Goal: Task Accomplishment & Management: Complete application form

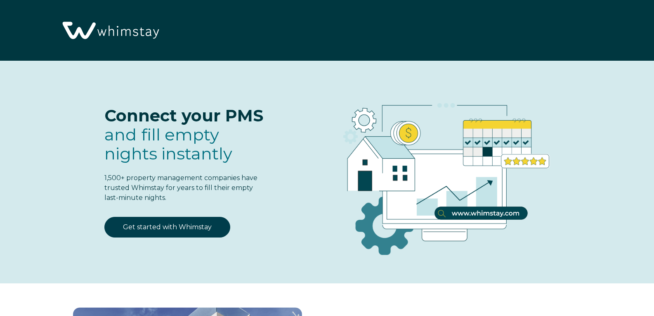
select select "NG"
select select "Standard"
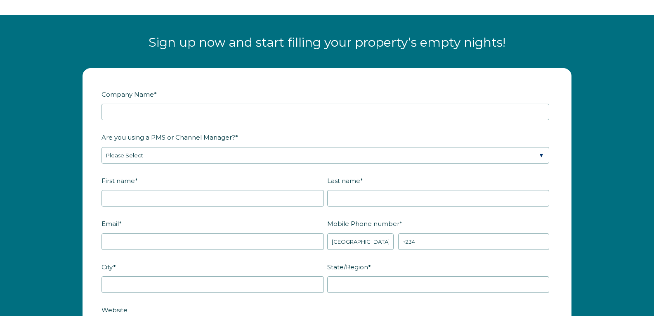
scroll to position [1010, 0]
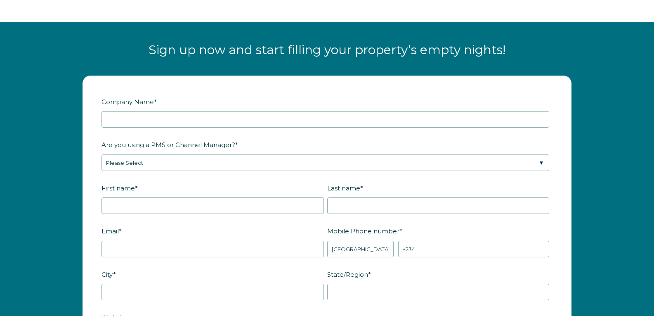
click at [202, 109] on fieldset "Company Name *" at bounding box center [326, 115] width 451 height 43
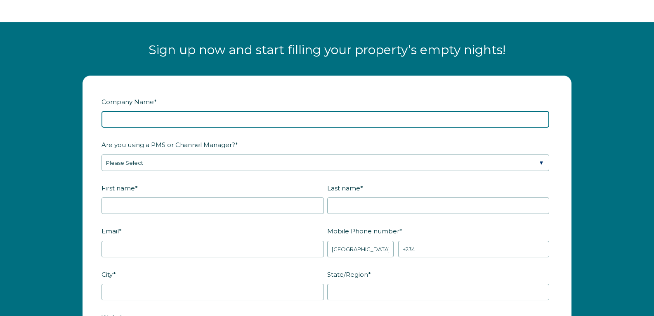
click at [166, 111] on input "Company Name *" at bounding box center [325, 119] width 448 height 17
click at [113, 111] on input "Beourguesthousing" at bounding box center [325, 119] width 448 height 17
click at [124, 111] on input "Be ourguesthousing" at bounding box center [325, 119] width 448 height 17
click at [139, 111] on input "Be our guesthousing" at bounding box center [325, 119] width 448 height 17
type input "Be our guest housing"
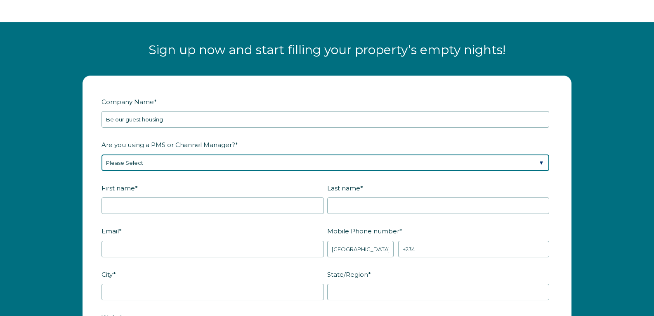
click at [193, 154] on select "Please Select Barefoot BookingPal Boost Brightside CiiRUS Escapia Guesty Hostaw…" at bounding box center [325, 162] width 448 height 17
select select "Hostaway"
click at [101, 154] on select "Please Select Barefoot BookingPal Boost Brightside CiiRUS Escapia Guesty Hostaw…" at bounding box center [325, 162] width 448 height 17
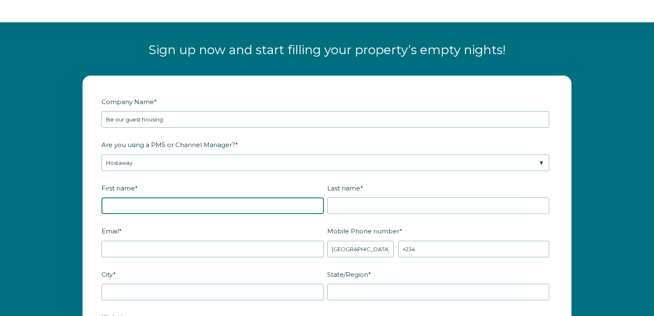
click at [156, 197] on input "First name *" at bounding box center [212, 205] width 222 height 17
click at [262, 197] on input "First name *" at bounding box center [212, 205] width 222 height 17
type input "Kendra"
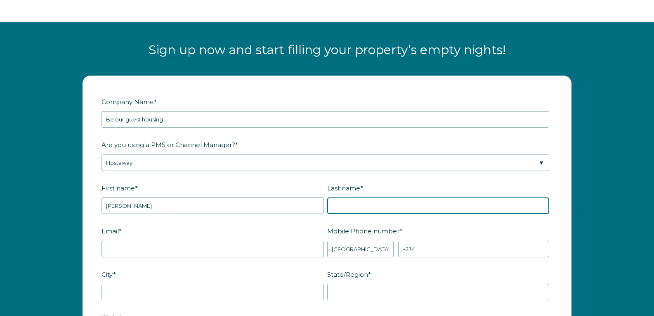
click at [337, 197] on input "Last name *" at bounding box center [438, 205] width 222 height 17
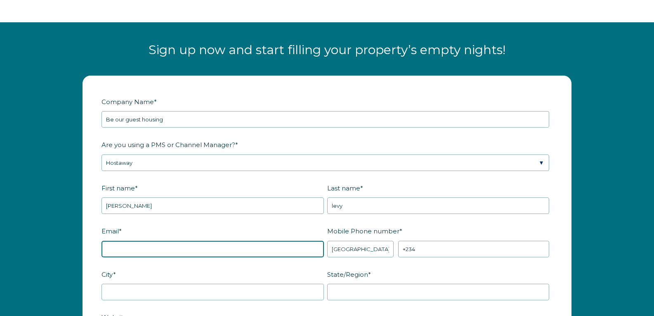
click at [180, 241] on input "Email *" at bounding box center [212, 249] width 222 height 17
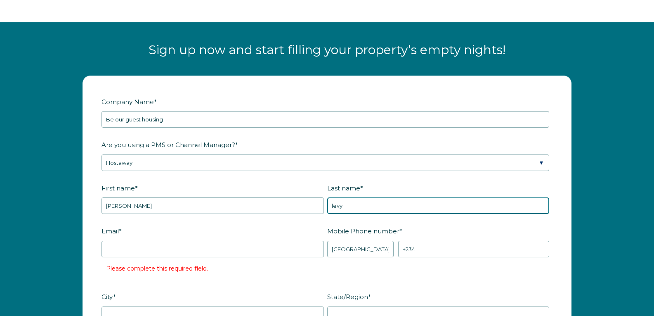
click at [333, 197] on input "levy" at bounding box center [438, 205] width 222 height 17
type input "Levy"
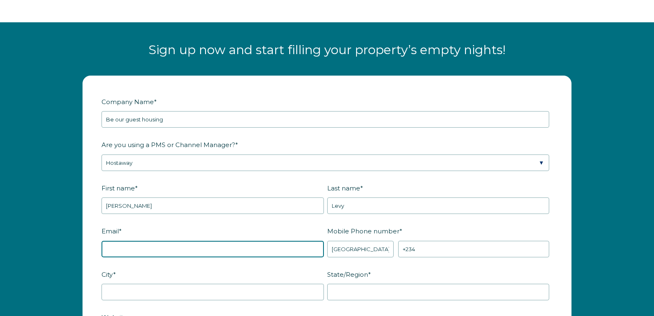
click at [241, 241] on input "Email *" at bounding box center [212, 249] width 222 height 17
type input "Beourguesthousing@gmail.com"
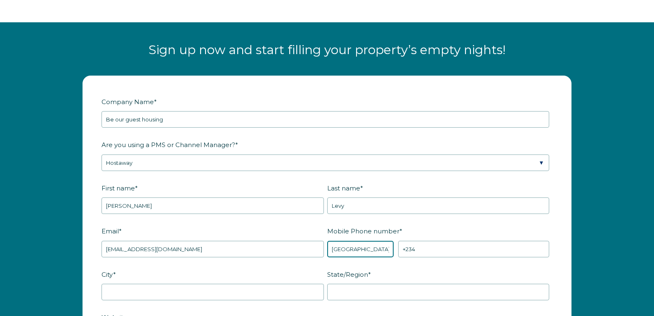
click at [349, 241] on select "* Afghanistan (‫افغانستان‬‎) Albania (Shqipëri) Algeria (‫الجزائر‬‎) American S…" at bounding box center [360, 249] width 67 height 17
click at [514, 22] on div "Sign up now and start filling your property’s empty nights!" at bounding box center [327, 44] width 654 height 45
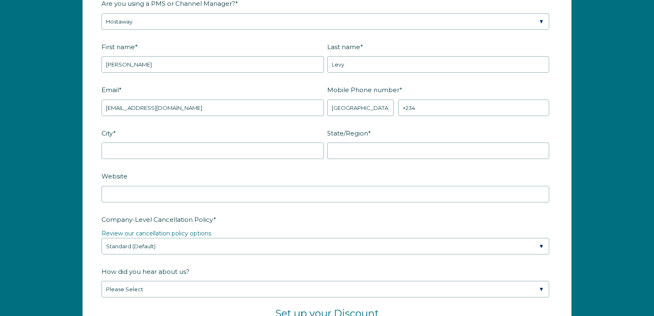
scroll to position [1153, 0]
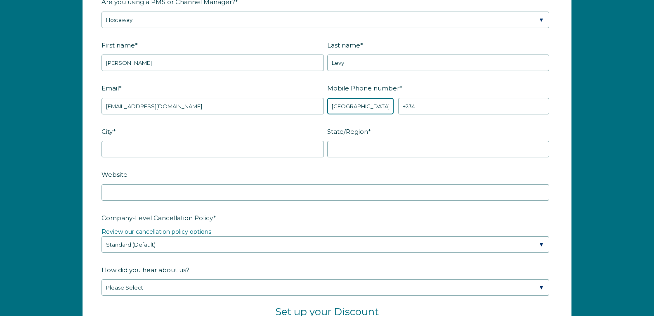
click at [353, 98] on select "* Afghanistan (‫افغانستان‬‎) Albania (Shqipëri) Algeria (‫الجزائر‬‎) American S…" at bounding box center [360, 106] width 67 height 17
select select "VI"
type input "+1340"
click at [379, 98] on select "* Afghanistan (‫افغانستان‬‎) Albania (Shqipëri) Algeria (‫الجزائر‬‎) American S…" at bounding box center [360, 106] width 67 height 17
click at [373, 98] on select "* Afghanistan (‫افغانستان‬‎) Albania (Shqipëri) Algeria (‫الجزائر‬‎) American S…" at bounding box center [360, 106] width 67 height 17
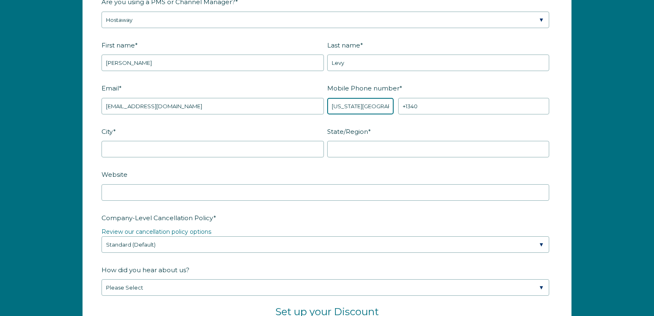
select select "US"
click at [327, 98] on select "* Afghanistan (‫افغانستان‬‎) Albania (Shqipëri) Algeria (‫الجزائر‬‎) American S…" at bounding box center [360, 106] width 67 height 17
type input "+1"
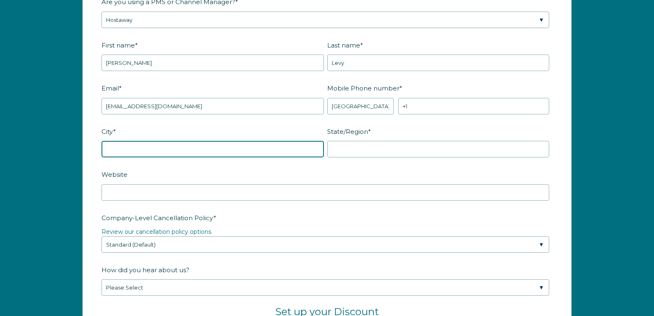
click at [284, 141] on input "City *" at bounding box center [212, 149] width 222 height 17
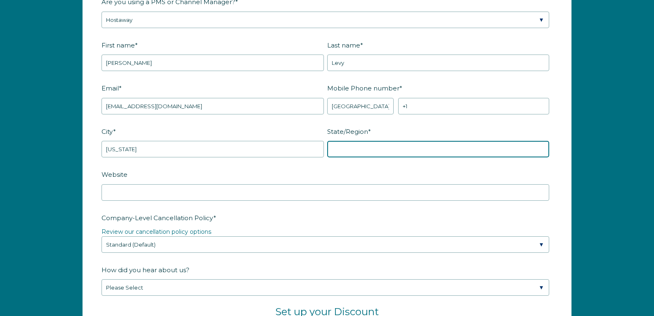
click at [382, 141] on input "State/Region *" at bounding box center [438, 149] width 222 height 17
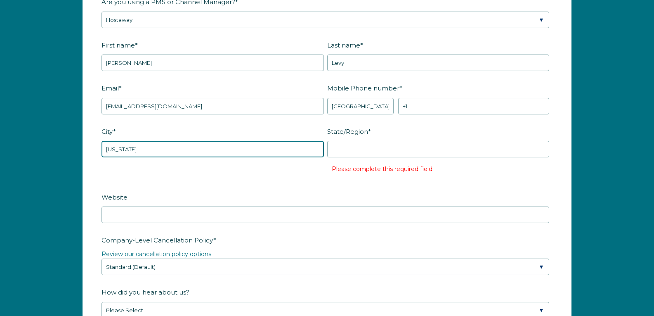
click at [153, 141] on input "Colorado" at bounding box center [212, 149] width 222 height 17
type input "C"
type input "Denver"
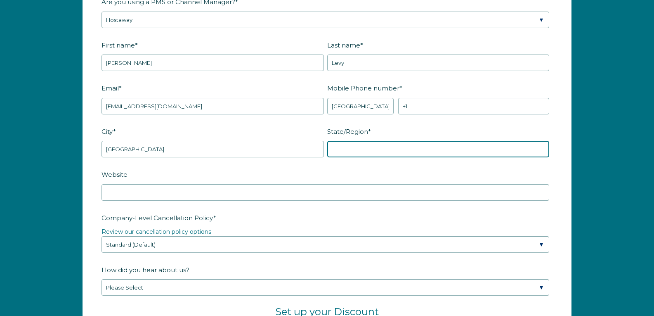
click at [378, 141] on input "State/Region *" at bounding box center [438, 149] width 222 height 17
type input "[US_STATE]"
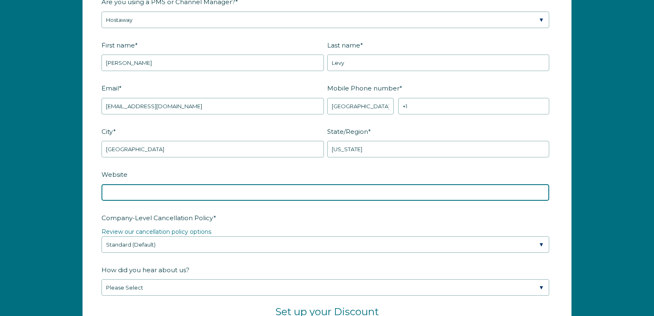
click at [265, 184] on input "Website" at bounding box center [325, 192] width 448 height 17
click at [196, 184] on input "www.beourguesthousing@gmail.com" at bounding box center [325, 192] width 448 height 17
type input "[DOMAIN_NAME]"
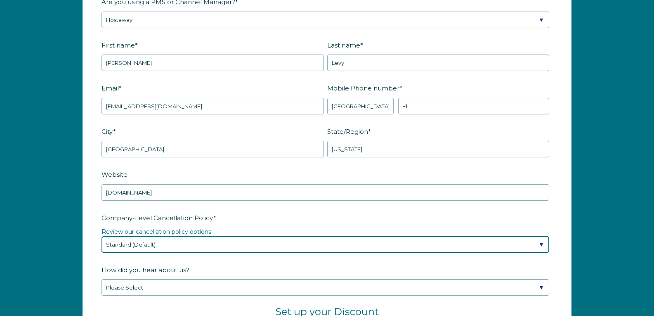
click at [183, 236] on select "Please Select Partial Standard (Default) Moderate Strict" at bounding box center [325, 244] width 448 height 17
select select "Strict"
click at [101, 236] on select "Please Select Partial Standard (Default) Moderate Strict" at bounding box center [325, 244] width 448 height 17
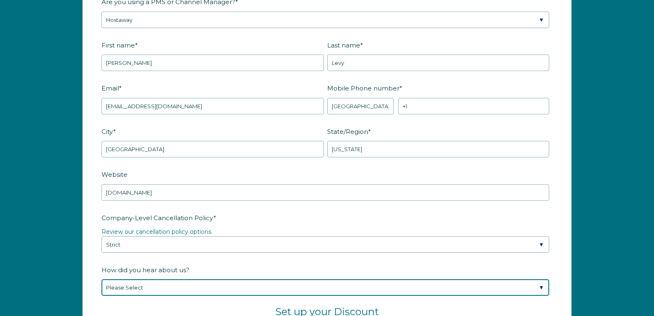
click at [203, 279] on select "Please Select Found Whimstay through a Google search Spoke to a Whimstay salesp…" at bounding box center [325, 287] width 448 height 17
select select "Marketing Email"
click at [101, 279] on select "Please Select Found Whimstay through a Google search Spoke to a Whimstay salesp…" at bounding box center [325, 287] width 448 height 17
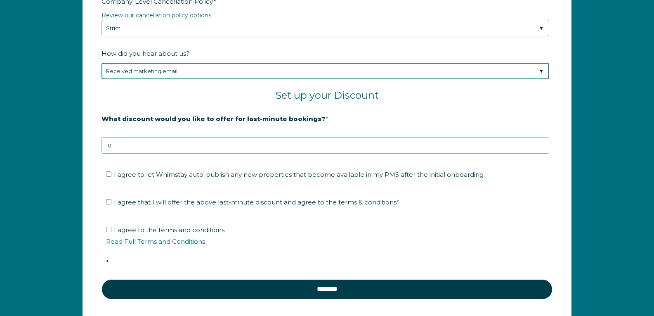
scroll to position [1371, 0]
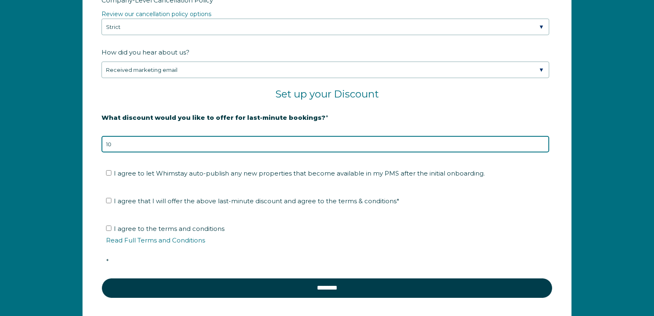
click at [120, 136] on input "10" at bounding box center [325, 144] width 448 height 17
type input "1"
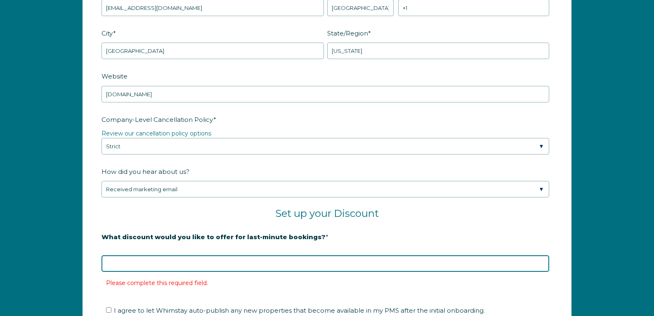
scroll to position [1252, 0]
click at [217, 255] on input "What discount would you like to offer for last-minute bookings? *" at bounding box center [325, 263] width 448 height 17
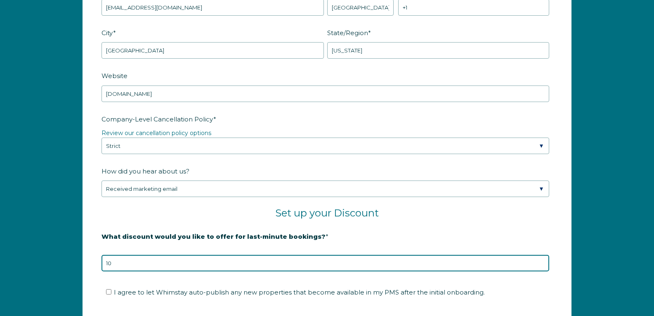
type input "10"
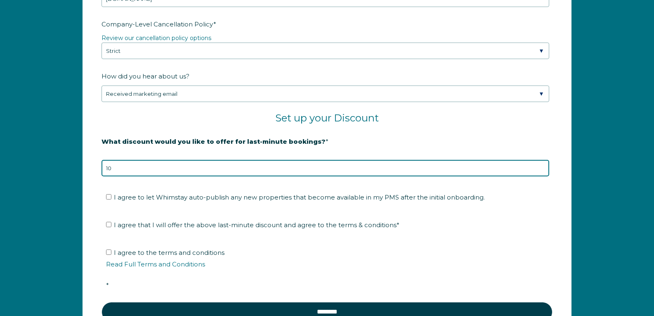
scroll to position [1347, 0]
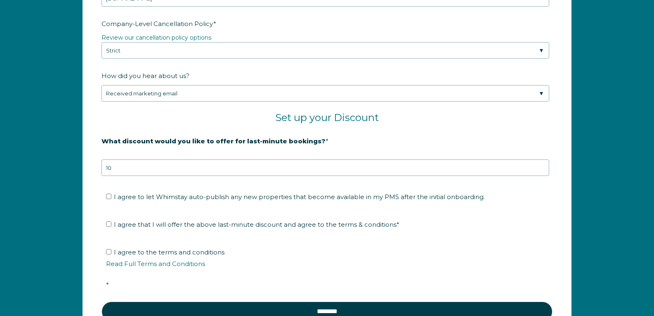
click at [107, 190] on li "I agree to let Whimstay auto-publish any new properties that become available i…" at bounding box center [330, 196] width 448 height 13
click at [108, 193] on input "I agree to let Whimstay auto-publish any new properties that become available i…" at bounding box center [108, 195] width 5 height 5
checkbox input "true"
click at [106, 221] on input "I agree that I will offer the above last-minute discount and agree to the terms…" at bounding box center [108, 223] width 5 height 5
checkbox input "true"
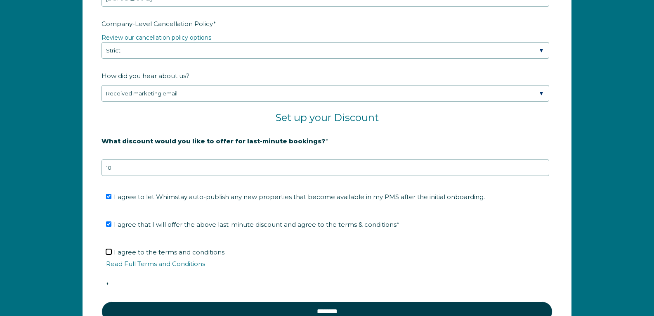
click at [109, 249] on input "I agree to the terms and conditions Read Full Terms and Conditions *" at bounding box center [108, 251] width 5 height 5
checkbox input "true"
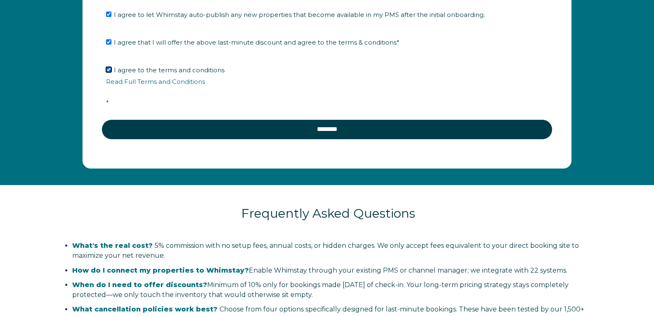
scroll to position [1530, 0]
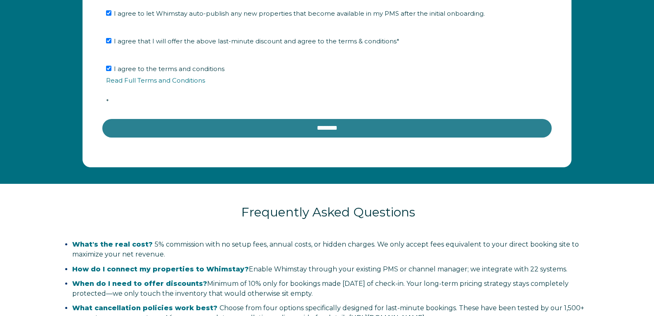
click at [345, 118] on input "********" at bounding box center [326, 128] width 451 height 20
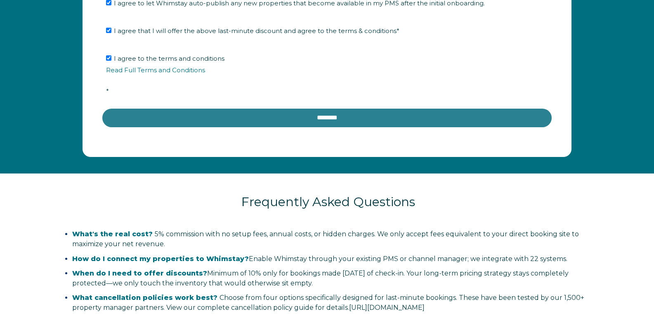
scroll to position [1535, 0]
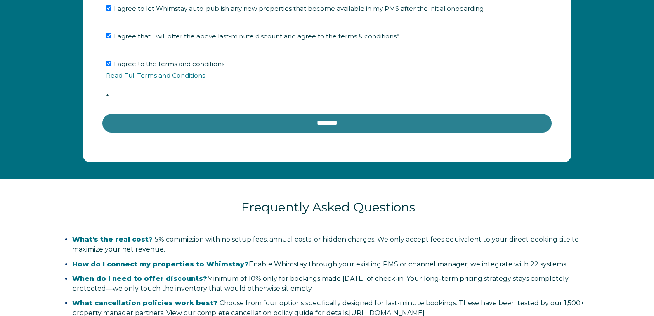
click at [321, 113] on input "********" at bounding box center [326, 123] width 451 height 20
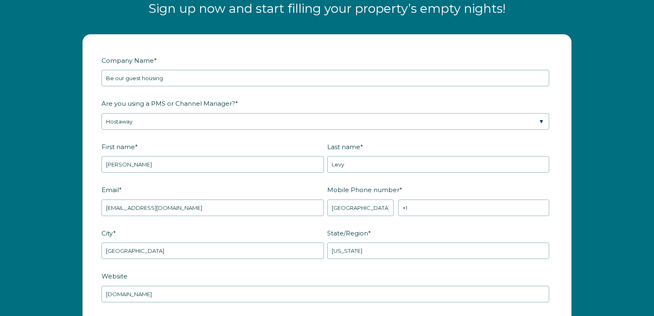
scroll to position [1051, 0]
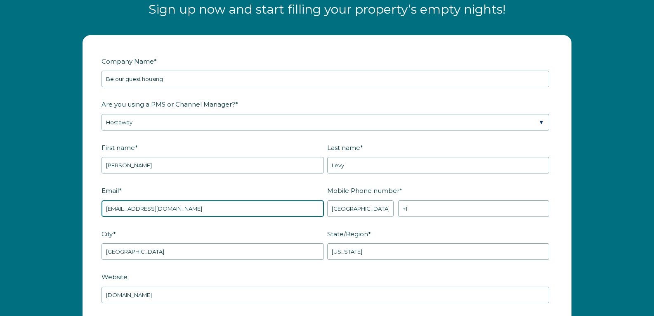
click at [109, 200] on input "Beourguesthousing@gmail.com" at bounding box center [212, 208] width 222 height 17
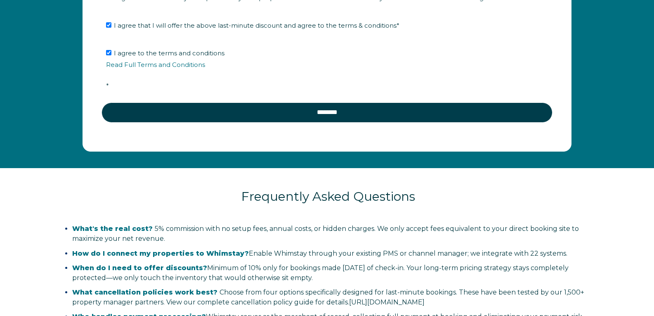
scroll to position [1545, 0]
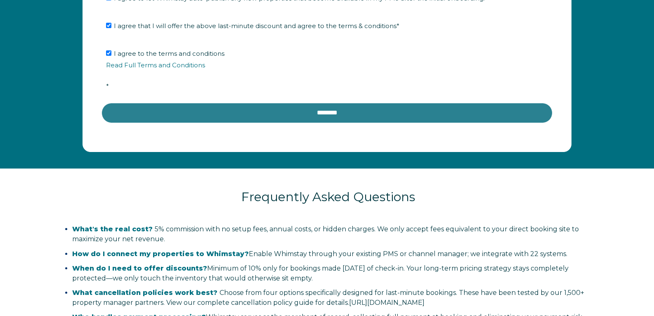
type input "[EMAIL_ADDRESS][DOMAIN_NAME]"
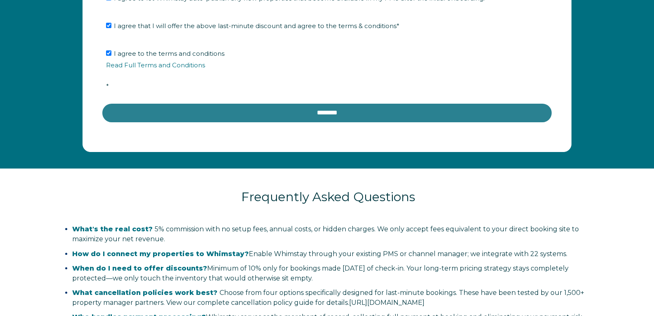
click at [361, 103] on input "********" at bounding box center [326, 113] width 451 height 20
click at [339, 103] on input "********" at bounding box center [326, 113] width 451 height 20
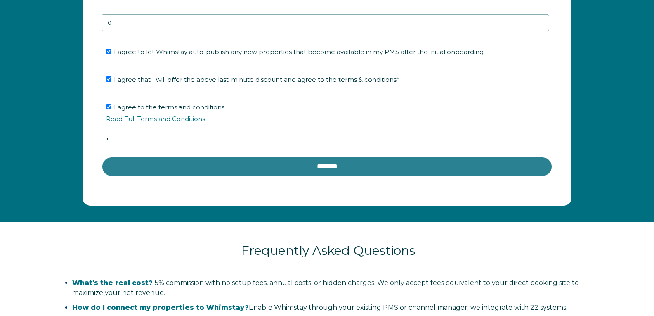
scroll to position [1493, 0]
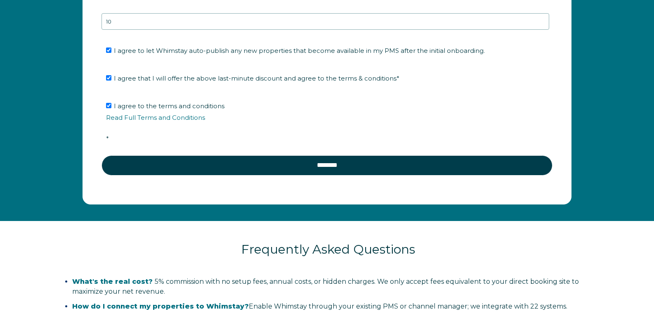
click at [107, 134] on span "*" at bounding box center [107, 138] width 3 height 8
click at [107, 108] on input "I agree to the terms and conditions Read Full Terms and Conditions *" at bounding box center [108, 105] width 5 height 5
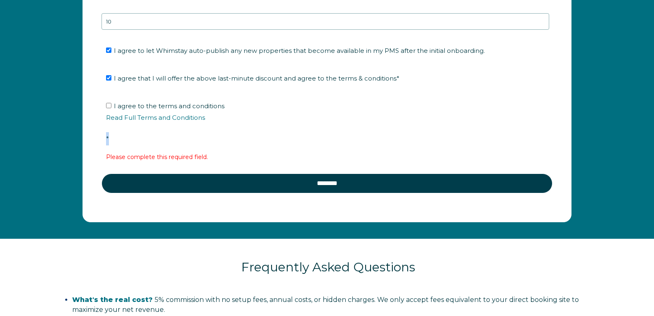
click at [107, 134] on span "*" at bounding box center [107, 138] width 3 height 8
click at [107, 108] on input "I agree to the terms and conditions Read Full Terms and Conditions *" at bounding box center [108, 105] width 5 height 5
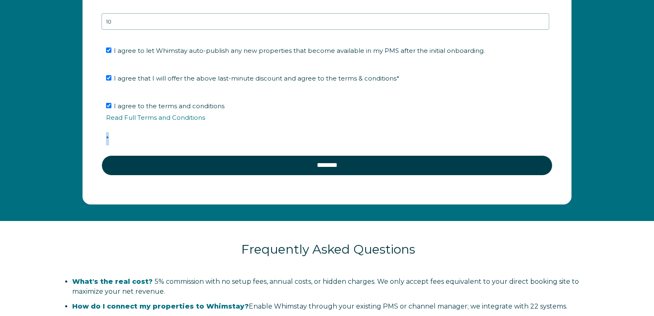
click at [108, 134] on span "*" at bounding box center [107, 138] width 3 height 8
click at [108, 108] on input "I agree to the terms and conditions Read Full Terms and Conditions *" at bounding box center [108, 105] width 5 height 5
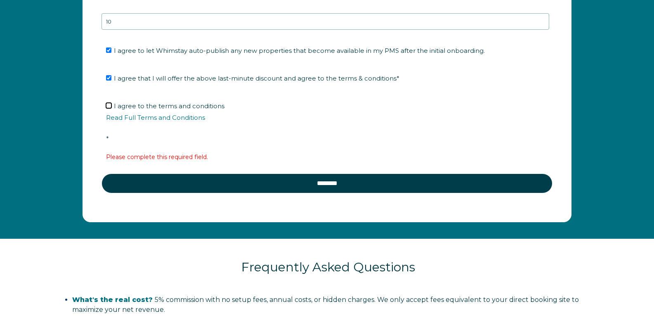
click at [109, 103] on input "I agree to the terms and conditions Read Full Terms and Conditions *" at bounding box center [108, 105] width 5 height 5
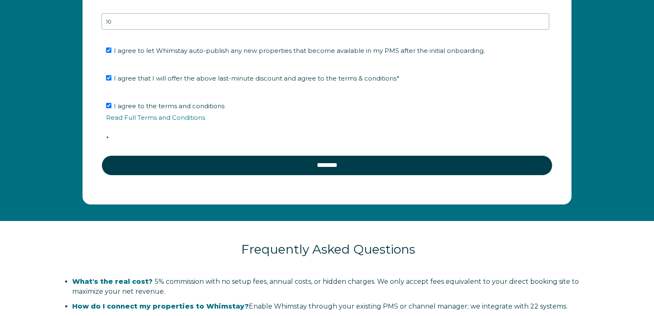
click at [107, 134] on span "*" at bounding box center [107, 138] width 3 height 8
click at [107, 108] on input "I agree to the terms and conditions Read Full Terms and Conditions *" at bounding box center [108, 105] width 5 height 5
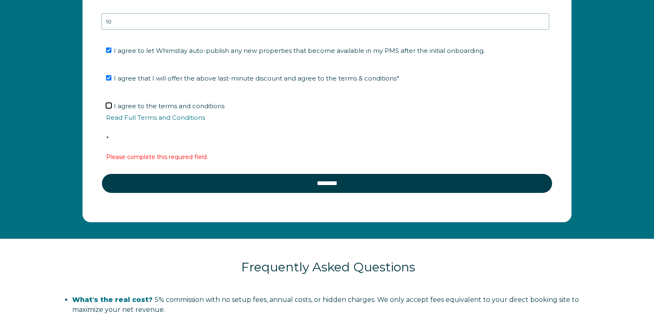
click at [109, 103] on input "I agree to the terms and conditions Read Full Terms and Conditions *" at bounding box center [108, 105] width 5 height 5
checkbox input "true"
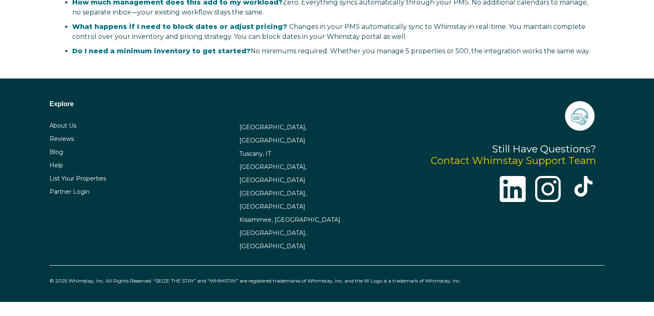
scroll to position [1923, 0]
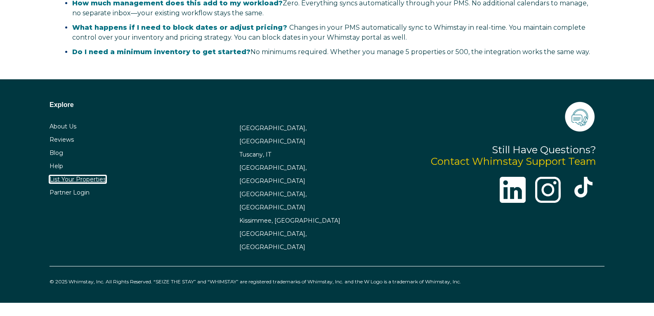
click at [94, 175] on link "List Your Properties" at bounding box center [78, 178] width 57 height 7
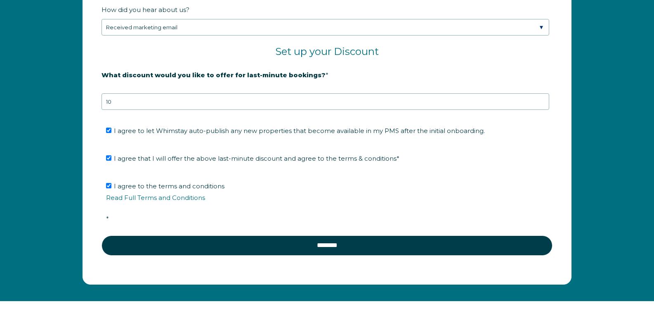
scroll to position [1413, 0]
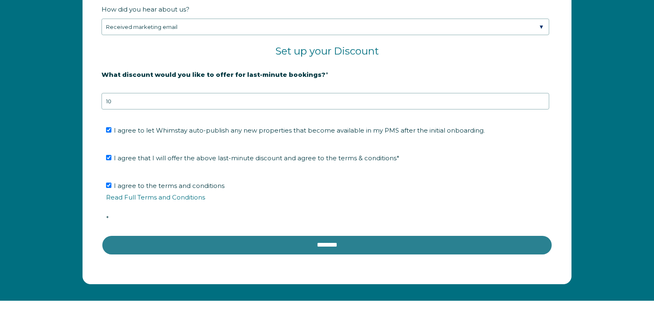
click at [306, 235] on input "********" at bounding box center [326, 245] width 451 height 20
click at [321, 235] on input "********" at bounding box center [326, 245] width 451 height 20
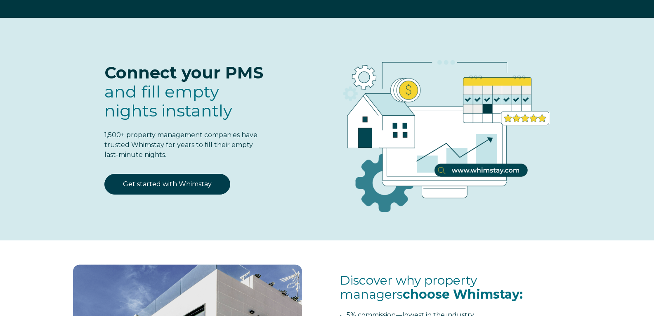
scroll to position [63, 0]
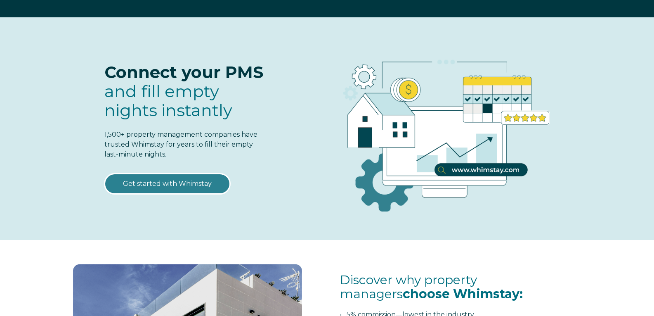
click at [154, 173] on link "Get started with Whimstay" at bounding box center [167, 183] width 126 height 21
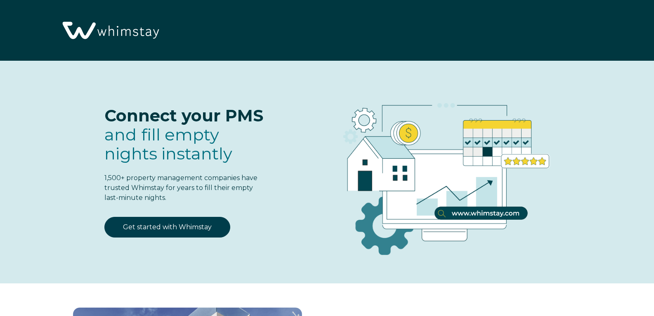
select select "NG"
select select "Standard"
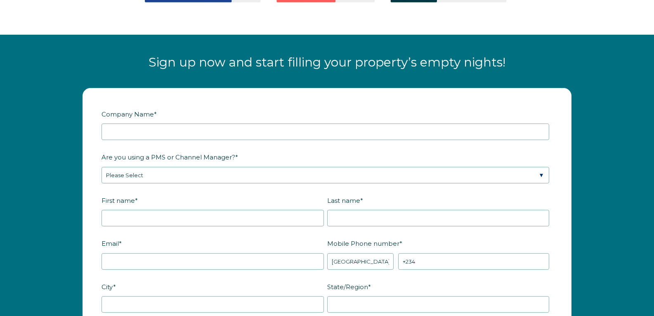
scroll to position [999, 0]
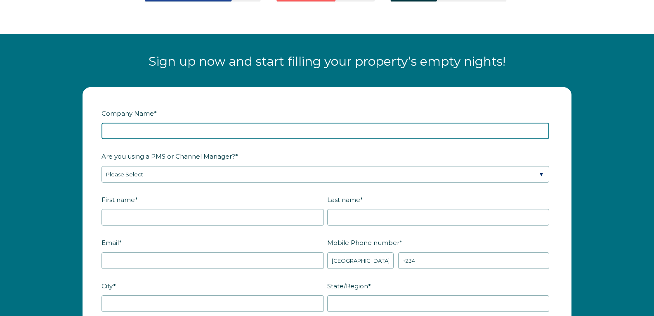
click at [222, 123] on input "Company Name *" at bounding box center [325, 131] width 448 height 17
type input "b"
type input "Be Our guest Housing"
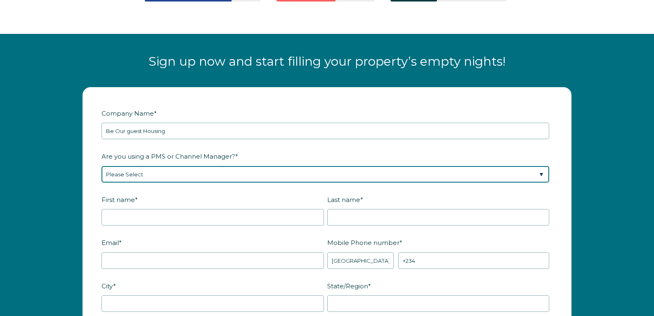
click at [203, 166] on select "Please Select Barefoot BookingPal Boost Brightside CiiRUS Escapia Guesty Hostaw…" at bounding box center [325, 174] width 448 height 17
select select "Hostaway"
click at [101, 166] on select "Please Select Barefoot BookingPal Boost Brightside CiiRUS Escapia Guesty Hostaw…" at bounding box center [325, 174] width 448 height 17
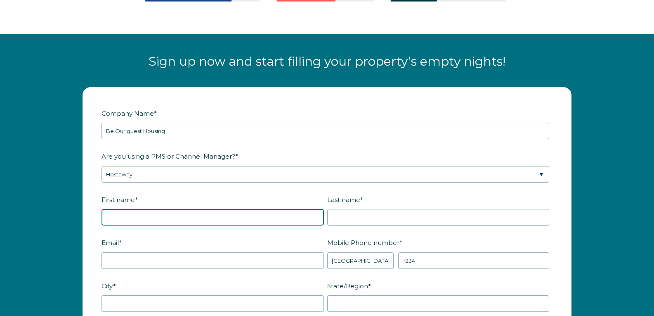
click at [174, 209] on input "First name *" at bounding box center [212, 217] width 222 height 17
type input "[PERSON_NAME]"
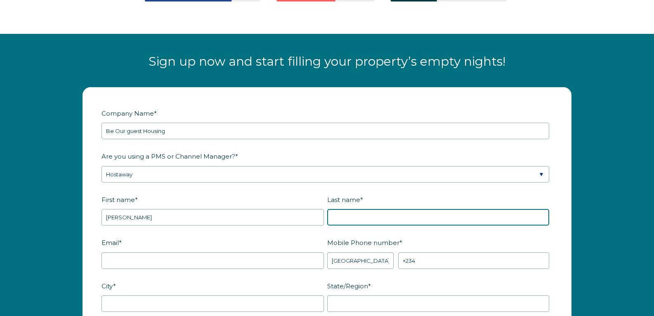
click at [354, 209] on input "Last name *" at bounding box center [438, 217] width 222 height 17
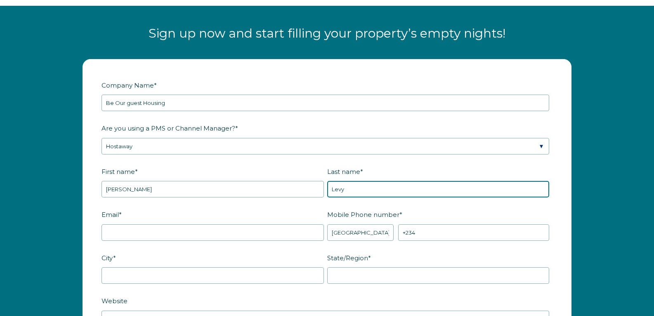
scroll to position [1041, 0]
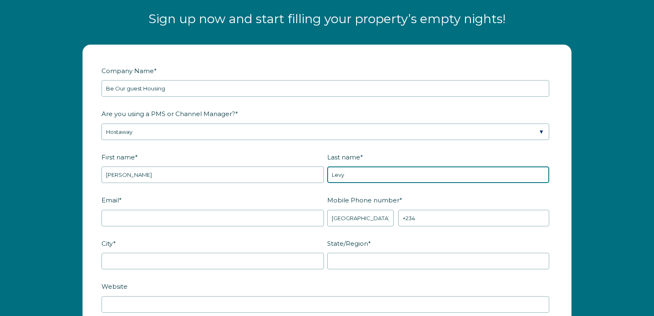
type input "Levy"
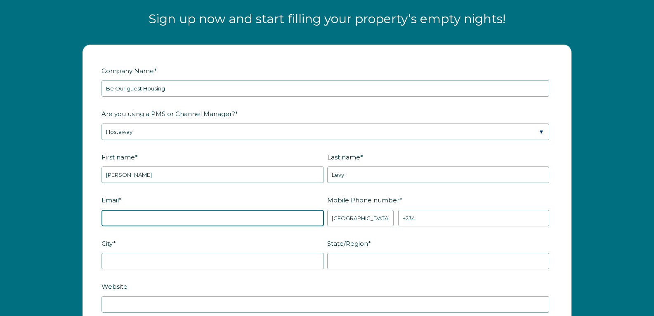
click at [261, 210] on input "Email *" at bounding box center [212, 218] width 222 height 17
type input "[EMAIL_ADDRESS][DOMAIN_NAME]"
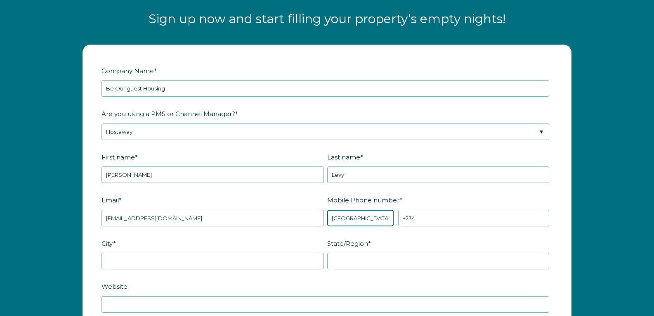
click at [349, 210] on select "* [GEOGRAPHIC_DATA] (‫[GEOGRAPHIC_DATA]‬‎) [GEOGRAPHIC_DATA] ([GEOGRAPHIC_DATA]…" at bounding box center [360, 218] width 67 height 17
select select "GB"
click at [327, 210] on select "* [GEOGRAPHIC_DATA] (‫[GEOGRAPHIC_DATA]‬‎) [GEOGRAPHIC_DATA] ([GEOGRAPHIC_DATA]…" at bounding box center [360, 218] width 67 height 17
type input "+44"
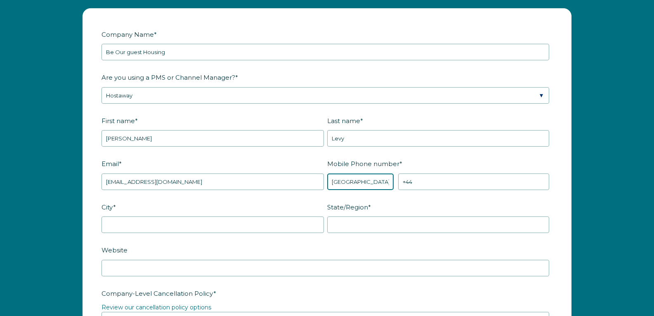
scroll to position [1100, 0]
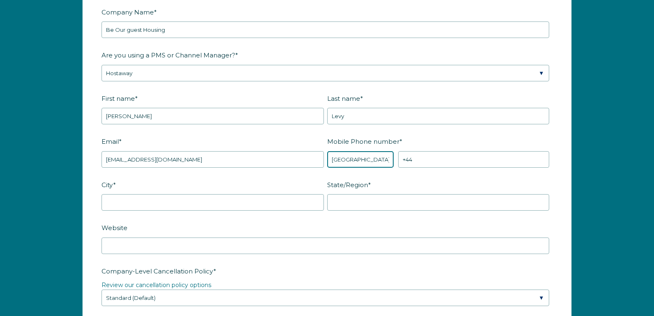
click at [372, 151] on select "* [GEOGRAPHIC_DATA] (‫[GEOGRAPHIC_DATA]‬‎) [GEOGRAPHIC_DATA] ([GEOGRAPHIC_DATA]…" at bounding box center [360, 159] width 67 height 17
select select "US"
click at [327, 151] on select "* [GEOGRAPHIC_DATA] (‫[GEOGRAPHIC_DATA]‬‎) [GEOGRAPHIC_DATA] ([GEOGRAPHIC_DATA]…" at bounding box center [360, 159] width 67 height 17
type input "+1"
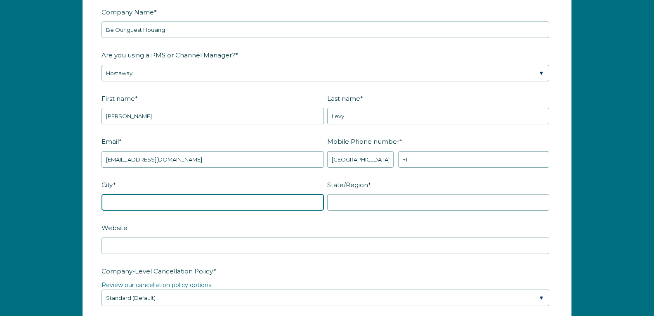
click at [238, 194] on input "City *" at bounding box center [212, 202] width 222 height 17
type input "[GEOGRAPHIC_DATA]"
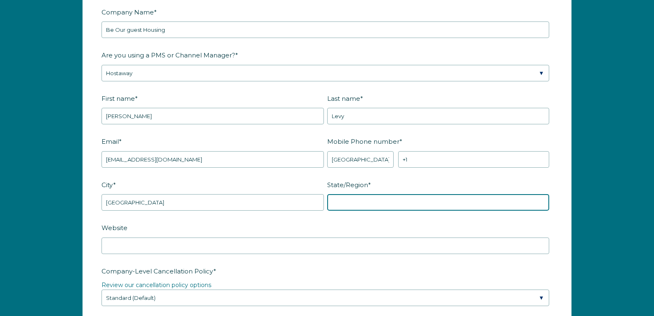
click at [368, 194] on input "State/Region *" at bounding box center [438, 202] width 222 height 17
type input "[US_STATE]"
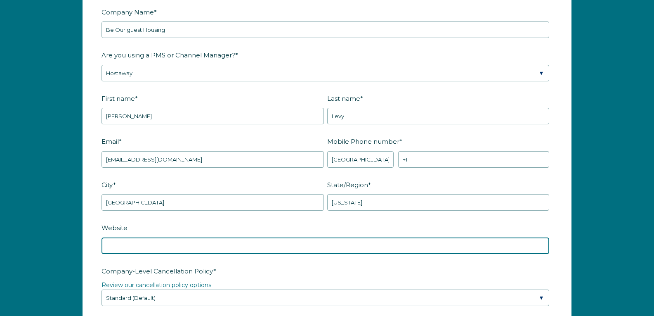
click at [179, 237] on input "Website" at bounding box center [325, 245] width 448 height 17
click at [106, 237] on input "[DOMAIN_NAME]" at bounding box center [325, 245] width 448 height 17
type input "[DOMAIN_NAME]"
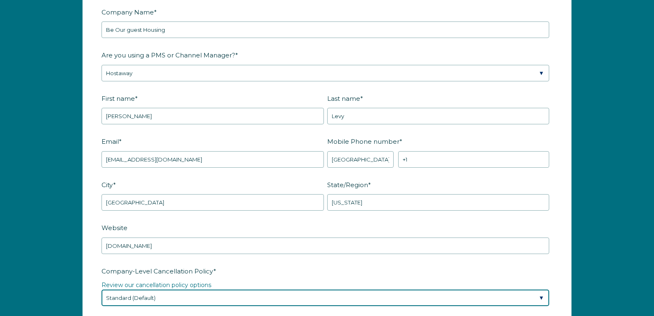
click at [231, 289] on select "Please Select Partial Standard (Default) Moderate Strict" at bounding box center [325, 297] width 448 height 17
select select "Strict"
click at [101, 289] on select "Please Select Partial Standard (Default) Moderate Strict" at bounding box center [325, 297] width 448 height 17
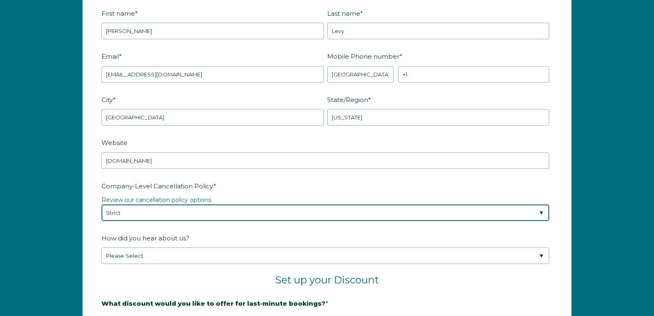
scroll to position [1185, 0]
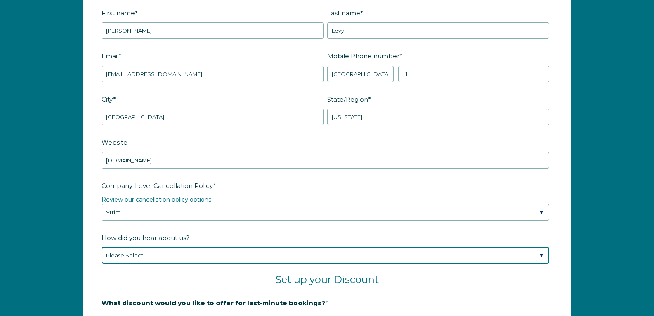
click at [136, 247] on select "Please Select Found Whimstay through a Google search Spoke to a Whimstay salesp…" at bounding box center [325, 255] width 448 height 17
select select "Marketing Email"
click at [101, 247] on select "Please Select Found Whimstay through a Google search Spoke to a Whimstay salesp…" at bounding box center [325, 255] width 448 height 17
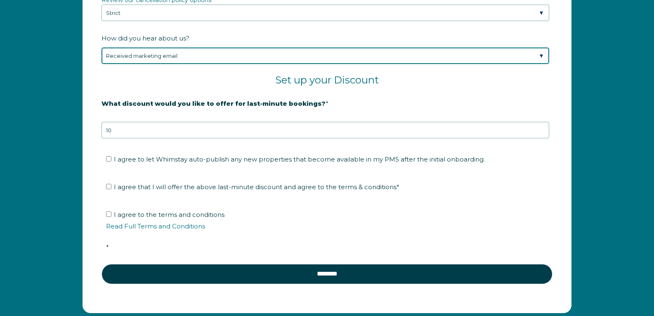
scroll to position [1387, 0]
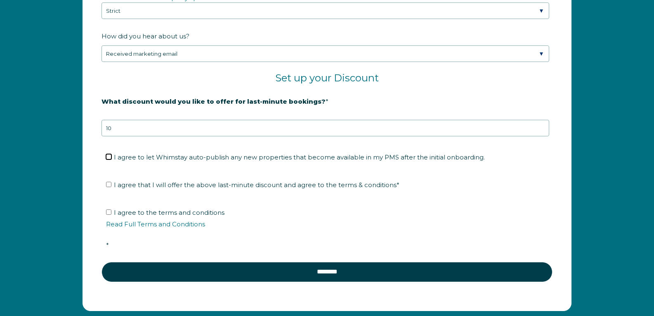
click at [107, 154] on input "I agree to let Whimstay auto-publish any new properties that become available i…" at bounding box center [108, 156] width 5 height 5
checkbox input "true"
click at [109, 182] on input "I agree that I will offer the above last-minute discount and agree to the terms…" at bounding box center [108, 184] width 5 height 5
checkbox input "true"
click at [108, 209] on input "I agree to the terms and conditions Read Full Terms and Conditions *" at bounding box center [108, 211] width 5 height 5
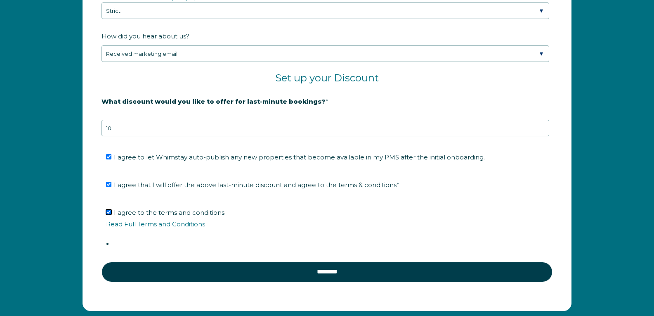
click at [108, 209] on input "I agree to the terms and conditions Read Full Terms and Conditions *" at bounding box center [108, 211] width 5 height 5
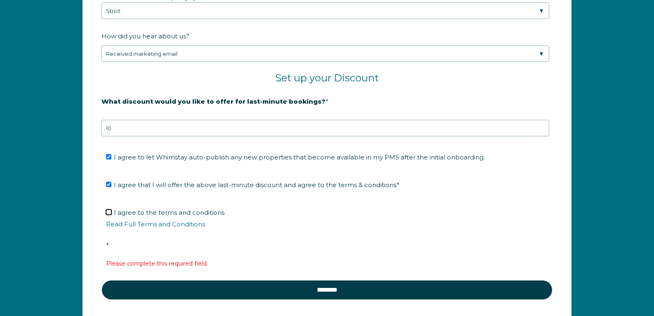
click at [106, 209] on input "I agree to the terms and conditions Read Full Terms and Conditions *" at bounding box center [108, 211] width 5 height 5
checkbox input "true"
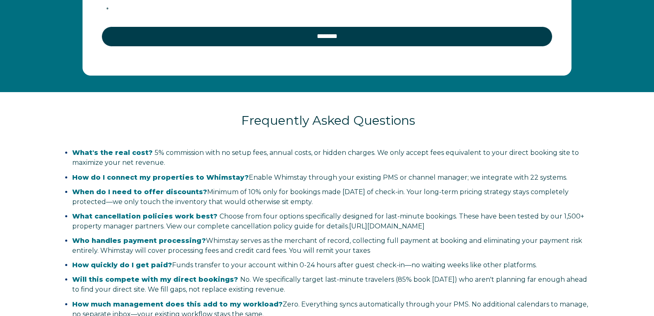
scroll to position [1624, 0]
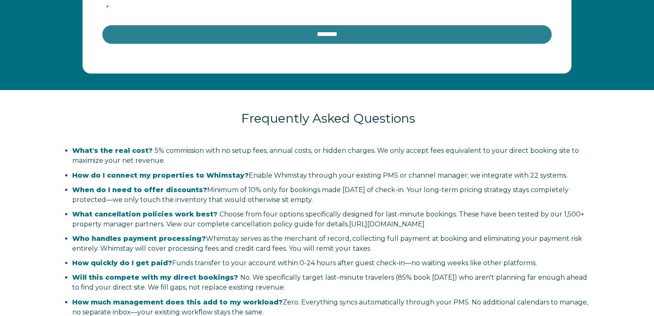
click at [344, 24] on input "********" at bounding box center [326, 34] width 451 height 20
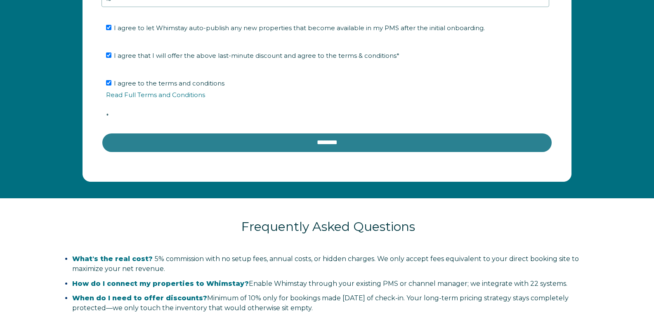
scroll to position [1515, 0]
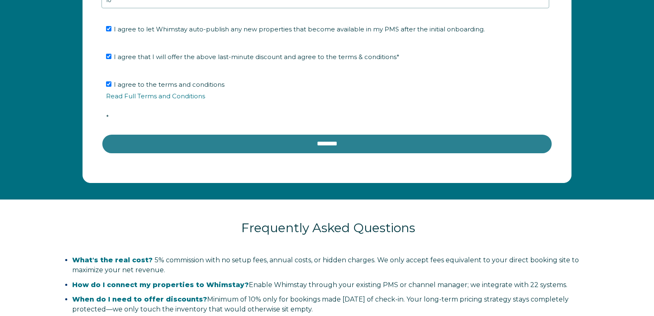
click at [342, 134] on input "********" at bounding box center [326, 144] width 451 height 20
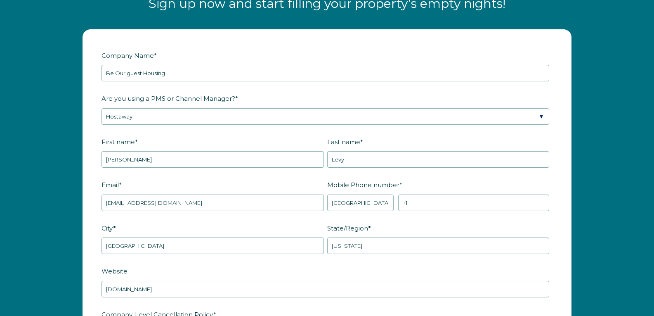
scroll to position [1057, 0]
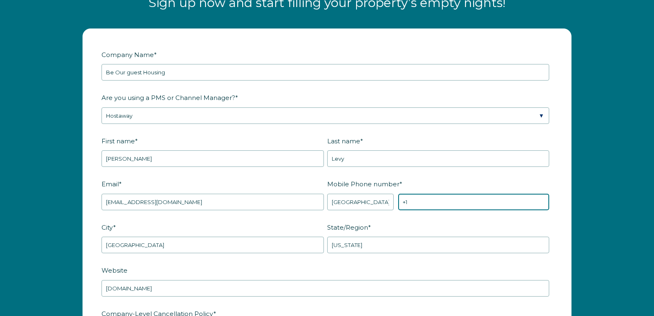
click at [416, 193] on input "+1" at bounding box center [473, 201] width 151 height 17
paste input "720.280.7811"
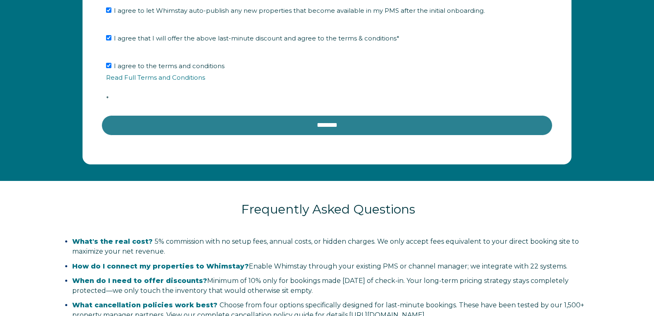
scroll to position [1535, 0]
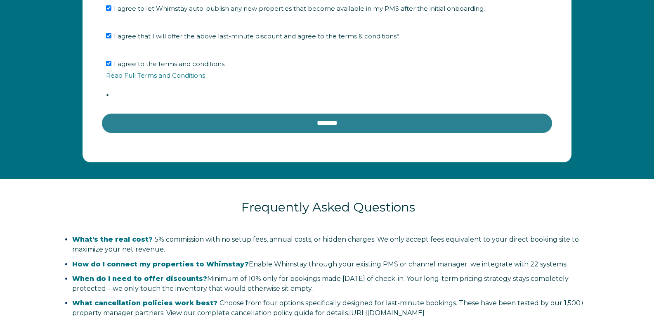
type input "[PHONE_NUMBER]"
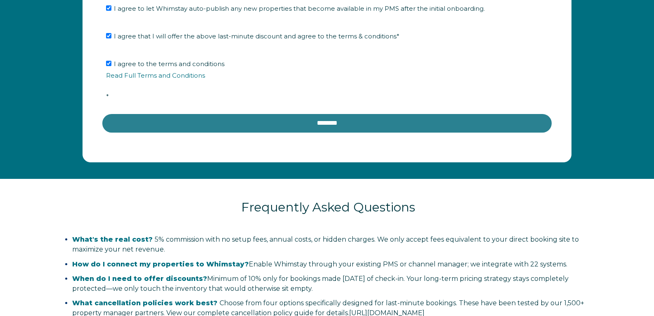
click at [330, 113] on input "********" at bounding box center [326, 123] width 451 height 20
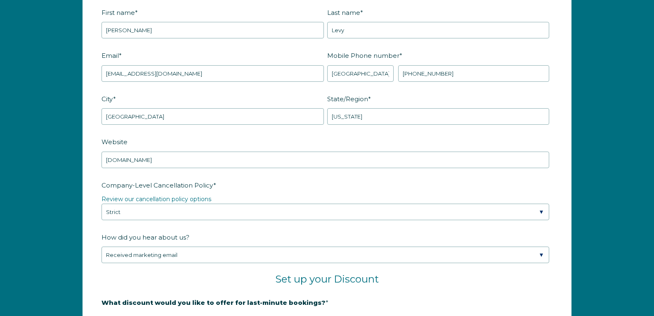
scroll to position [1179, 0]
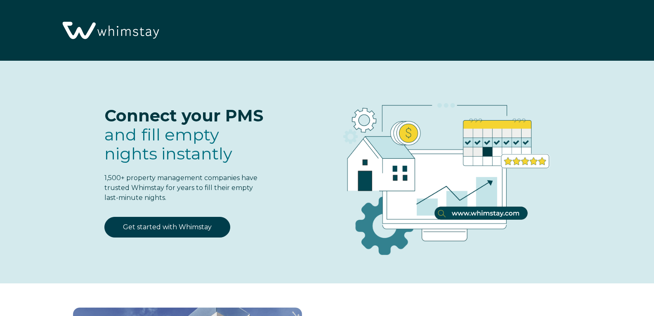
select select "NG"
select select "Standard"
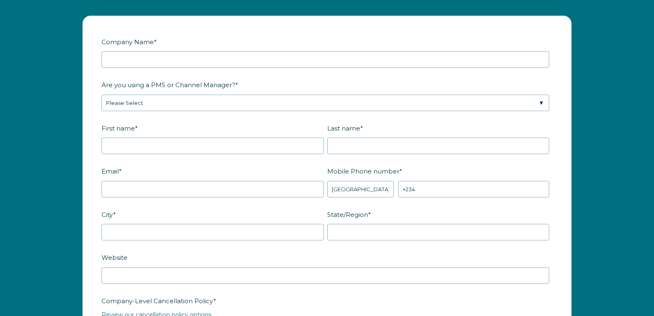
scroll to position [1075, 0]
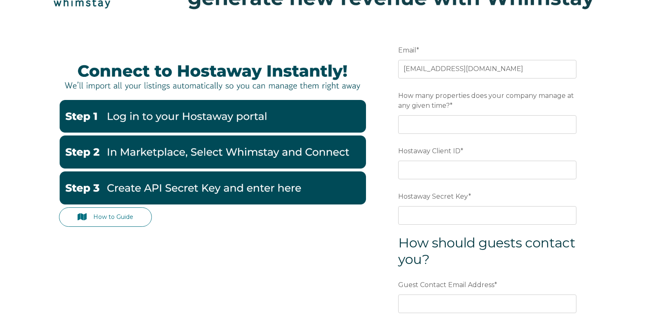
scroll to position [81, 0]
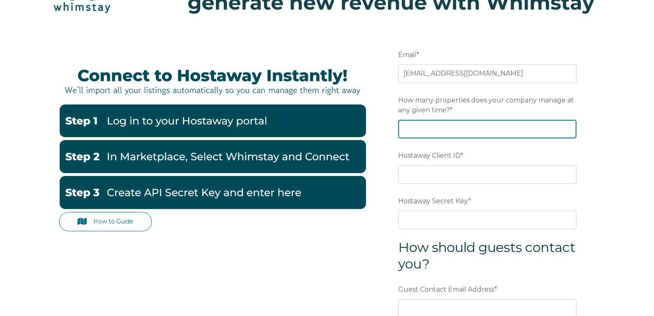
click at [451, 120] on input "How many properties does your company manage at any given time? *" at bounding box center [487, 129] width 178 height 18
type input "2"
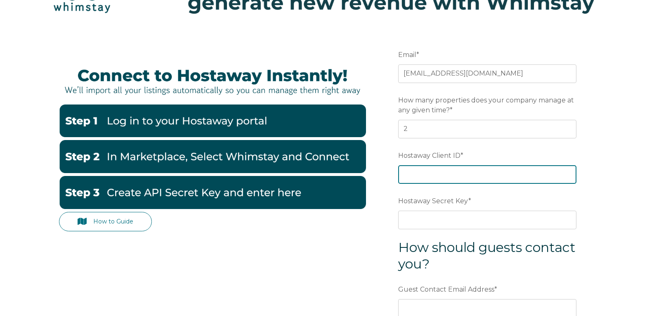
click at [446, 165] on input "Hostaway Client ID *" at bounding box center [487, 174] width 178 height 18
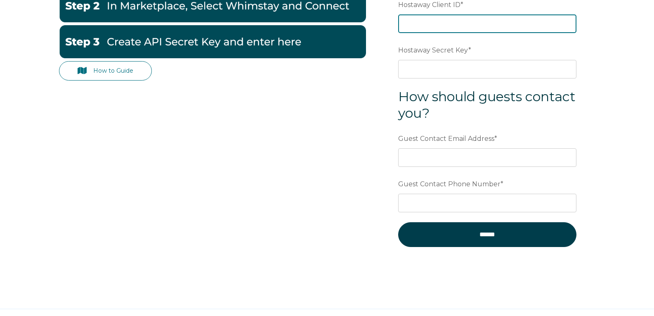
scroll to position [254, 0]
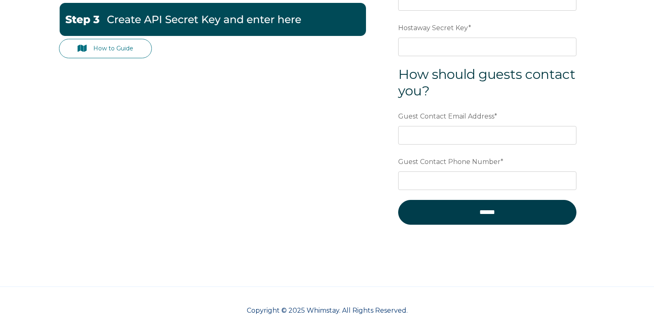
click at [164, 186] on div "How to Guide Email * beourguesthousing@gmail.com Preferred language SDR How man…" at bounding box center [327, 54] width 536 height 397
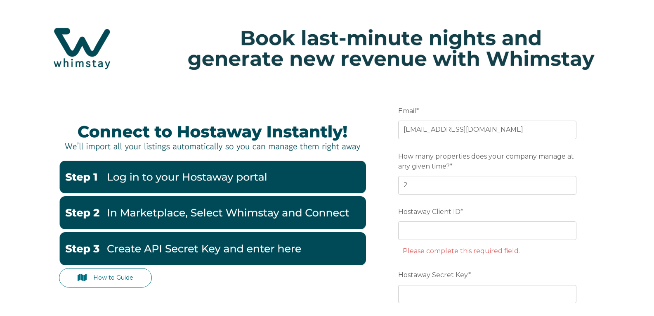
scroll to position [0, 0]
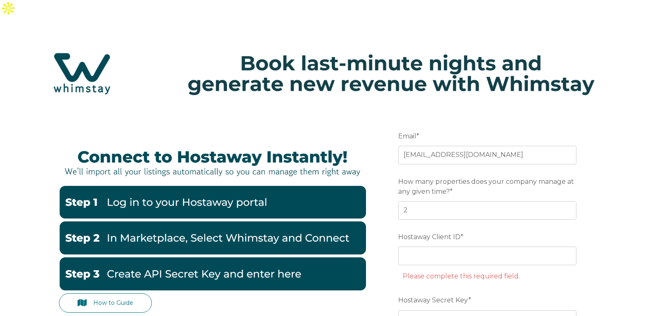
click at [491, 20] on div at bounding box center [327, 30] width 536 height 20
click at [534, 20] on div at bounding box center [327, 30] width 536 height 20
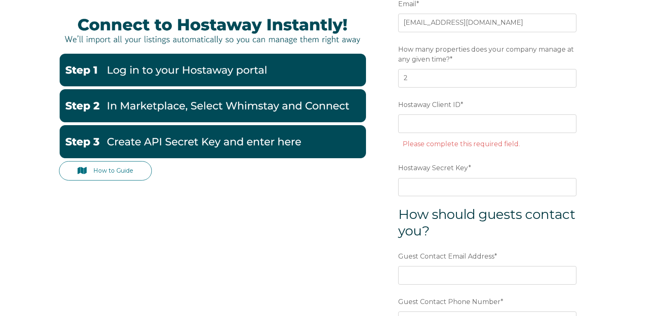
scroll to position [132, 0]
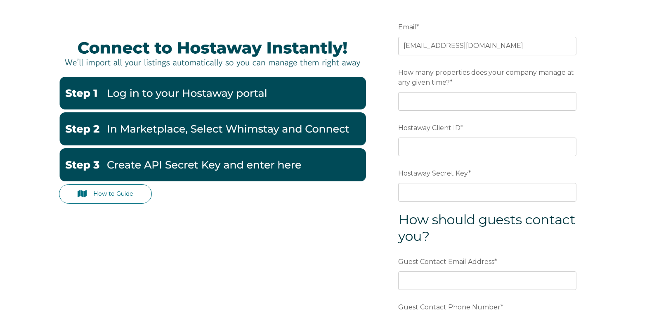
scroll to position [104, 0]
